Goal: Navigation & Orientation: Find specific page/section

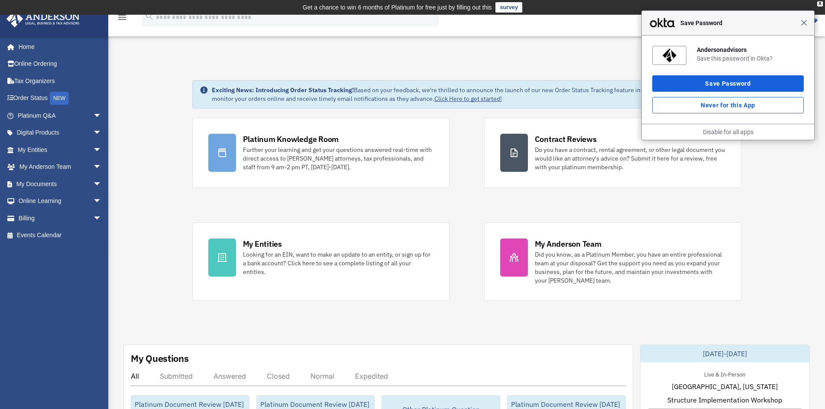
click at [803, 25] on span "Close" at bounding box center [804, 22] width 6 height 6
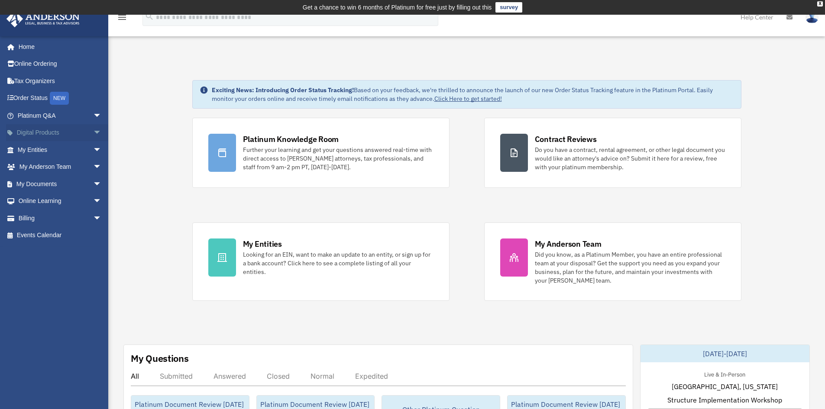
click at [93, 133] on span "arrow_drop_down" at bounding box center [101, 133] width 17 height 18
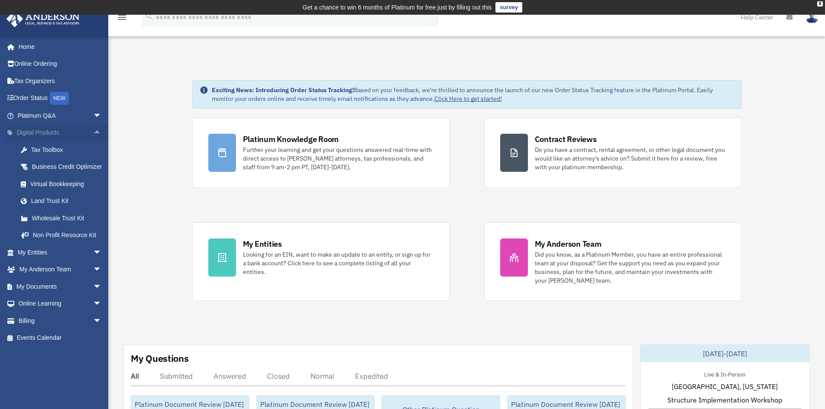
click at [93, 133] on span "arrow_drop_up" at bounding box center [101, 133] width 17 height 18
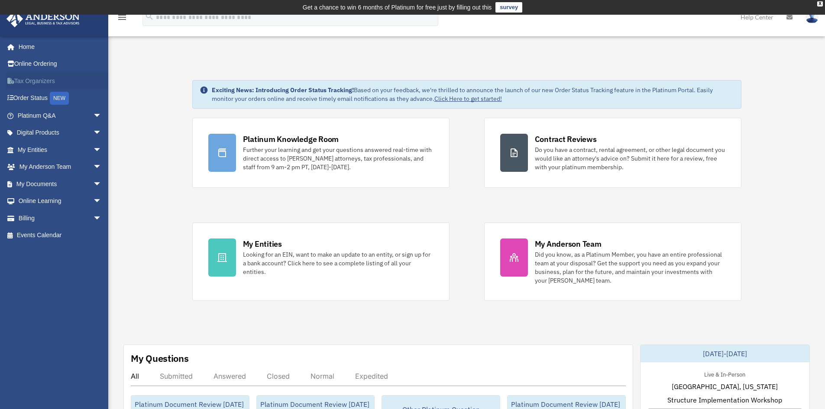
click at [48, 81] on link "Tax Organizers" at bounding box center [60, 80] width 109 height 17
click at [93, 200] on span "arrow_drop_down" at bounding box center [101, 202] width 17 height 18
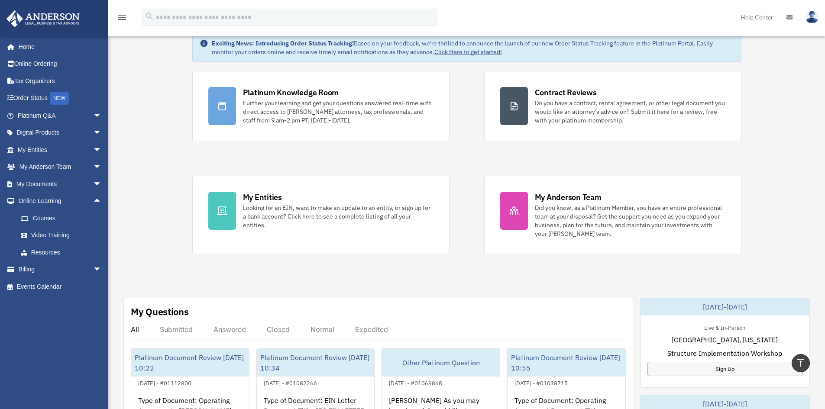
scroll to position [43, 0]
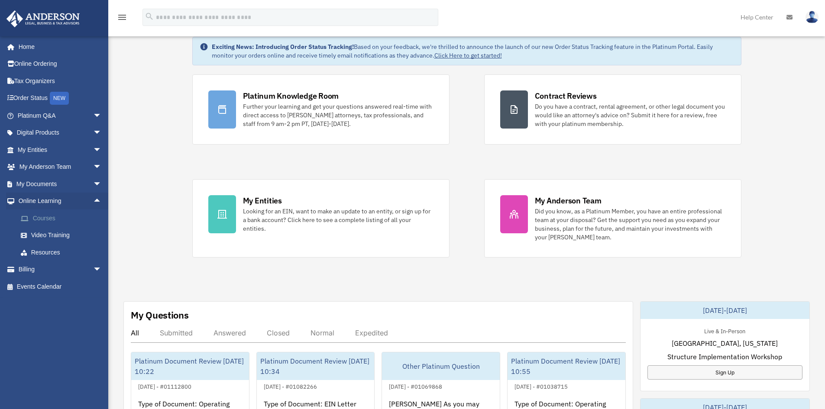
click at [47, 219] on link "Courses" at bounding box center [63, 218] width 103 height 17
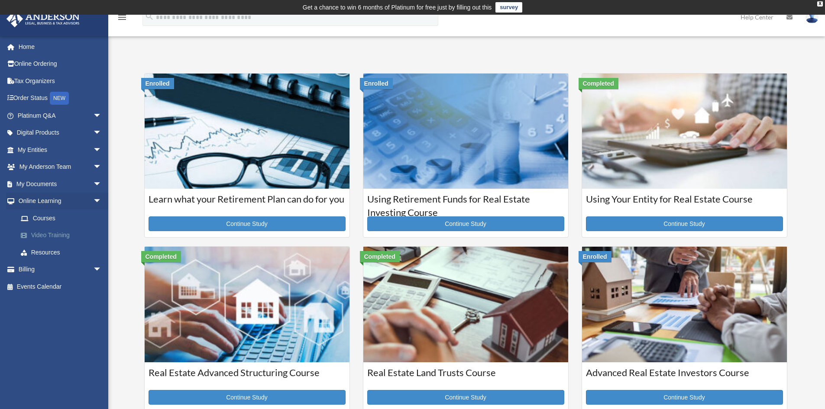
click at [55, 234] on link "Video Training" at bounding box center [63, 235] width 103 height 17
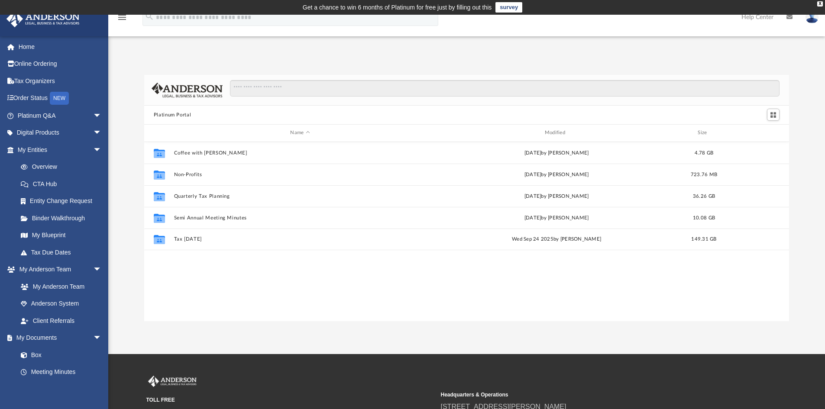
scroll to position [191, 638]
click at [82, 154] on link "My Entities arrow_drop_down" at bounding box center [60, 149] width 109 height 17
click at [93, 270] on span "arrow_drop_down" at bounding box center [101, 270] width 17 height 18
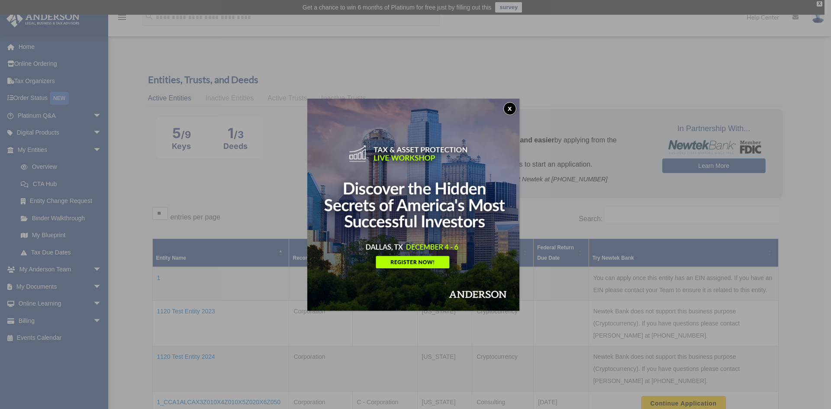
click at [514, 104] on button "x" at bounding box center [510, 108] width 13 height 13
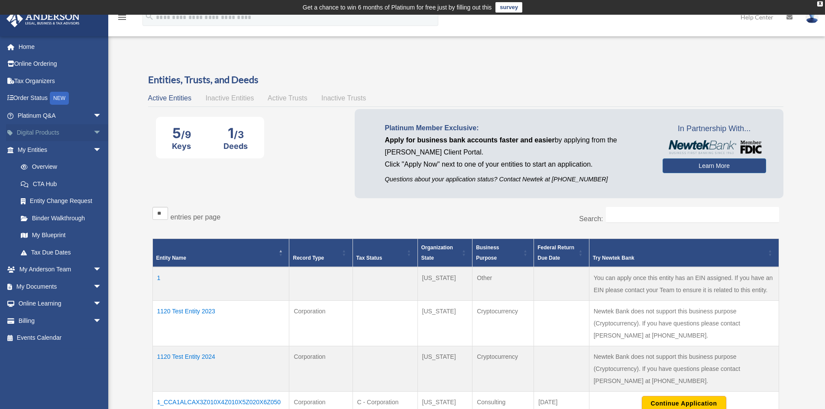
click at [77, 133] on link "Digital Products arrow_drop_down" at bounding box center [60, 132] width 109 height 17
click at [93, 133] on span "arrow_drop_down" at bounding box center [101, 133] width 17 height 18
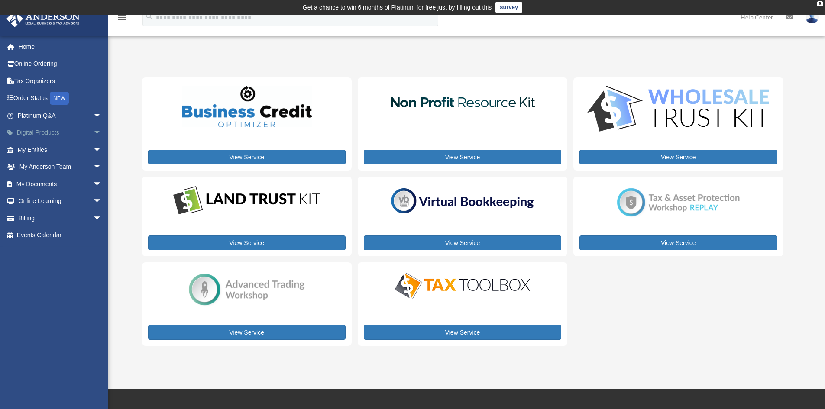
click at [93, 132] on span "arrow_drop_down" at bounding box center [101, 133] width 17 height 18
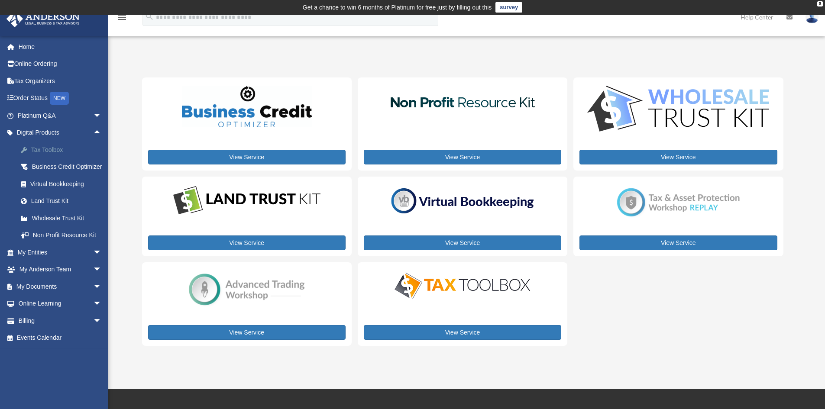
click at [59, 149] on div "Tax Toolbox" at bounding box center [67, 150] width 74 height 11
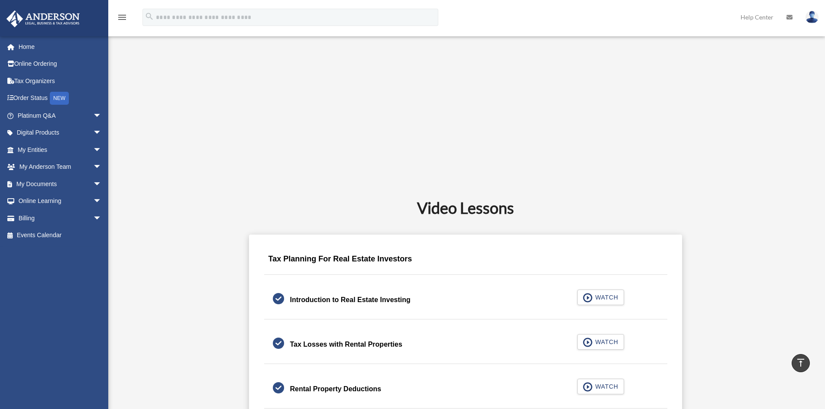
scroll to position [433, 0]
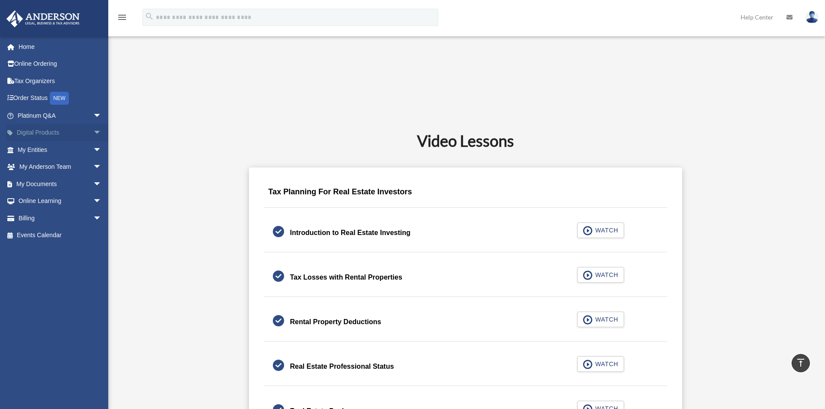
click at [82, 136] on link "Digital Products arrow_drop_down" at bounding box center [60, 132] width 109 height 17
click at [93, 132] on span "arrow_drop_down" at bounding box center [101, 133] width 17 height 18
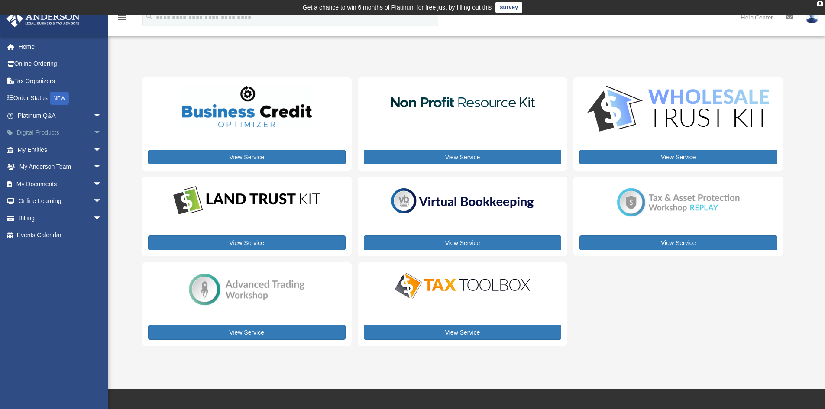
click at [84, 141] on link "Digital Products arrow_drop_down" at bounding box center [60, 132] width 109 height 17
click at [93, 131] on span "arrow_drop_down" at bounding box center [101, 133] width 17 height 18
click at [440, 283] on img at bounding box center [463, 286] width 152 height 30
